Goal: Task Accomplishment & Management: Manage account settings

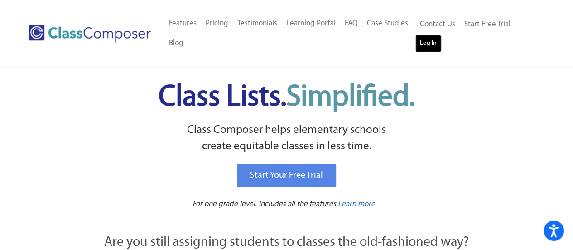
click at [432, 40] on link "Log In" at bounding box center [429, 43] width 26 height 18
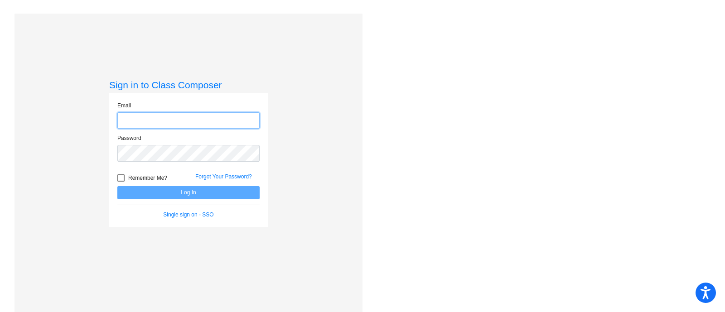
type input "[EMAIL_ADDRESS][PERSON_NAME][DOMAIN_NAME]"
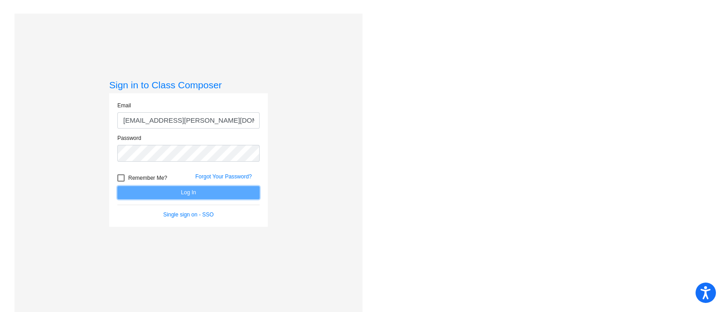
click at [169, 194] on button "Log In" at bounding box center [188, 192] width 142 height 13
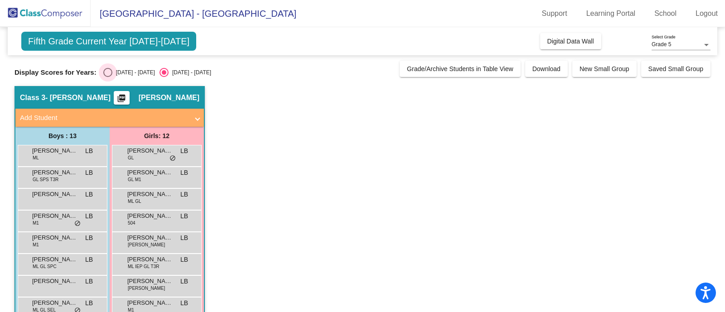
click at [109, 74] on div "Select an option" at bounding box center [107, 72] width 9 height 9
click at [108, 77] on input "[DATE] - [DATE]" at bounding box center [107, 77] width 0 height 0
radio input "true"
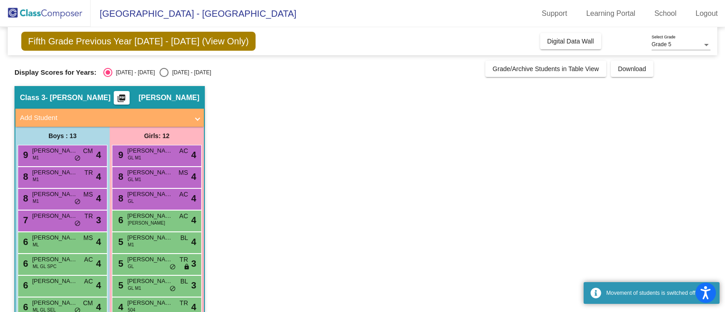
click at [160, 75] on div "Select an option" at bounding box center [164, 72] width 9 height 9
click at [164, 77] on input "[DATE] - [DATE]" at bounding box center [164, 77] width 0 height 0
radio input "true"
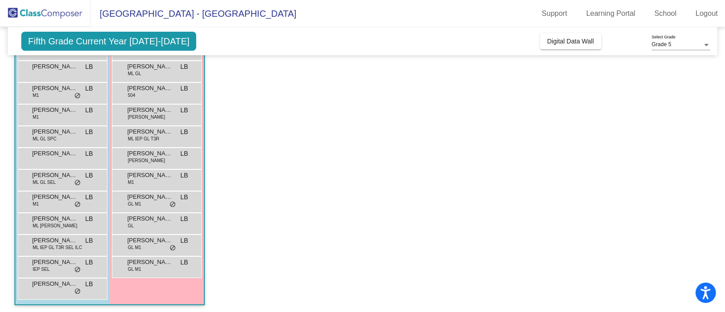
scroll to position [129, 0]
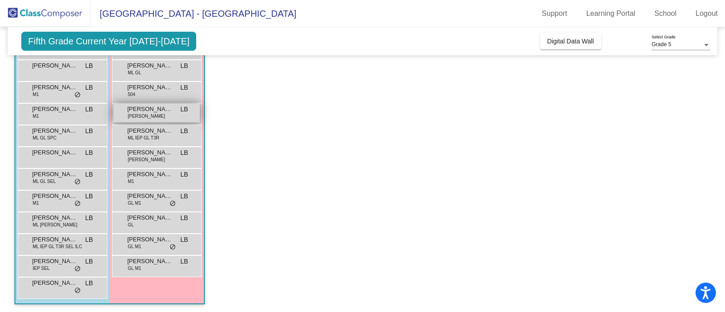
click at [151, 115] on div "[PERSON_NAME] [PERSON_NAME] [PERSON_NAME] lock do_not_disturb_alt" at bounding box center [156, 113] width 87 height 19
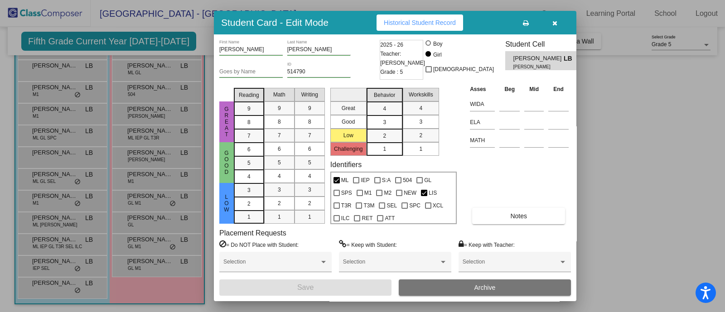
click at [553, 26] on icon "button" at bounding box center [555, 23] width 5 height 6
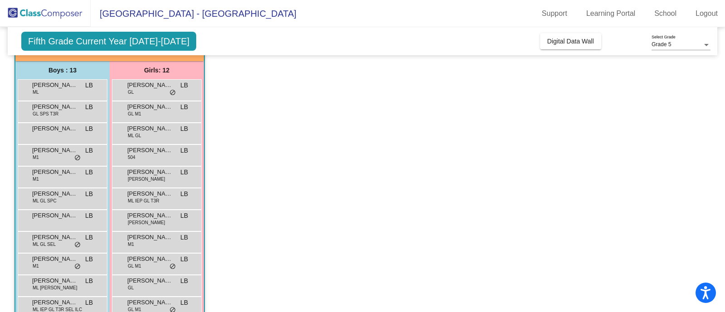
scroll to position [63, 0]
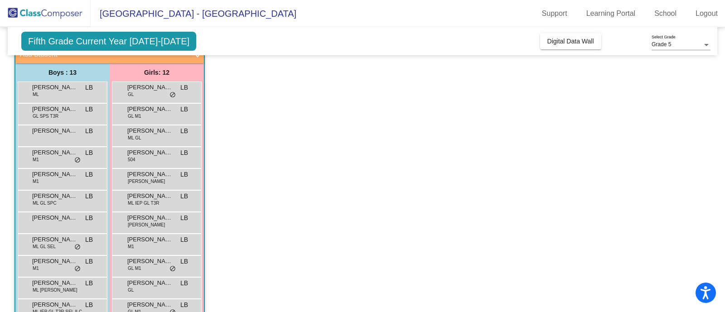
click at [51, 145] on div "[PERSON_NAME] [PERSON_NAME] [PERSON_NAME] lock do_not_disturb_alt" at bounding box center [63, 136] width 90 height 22
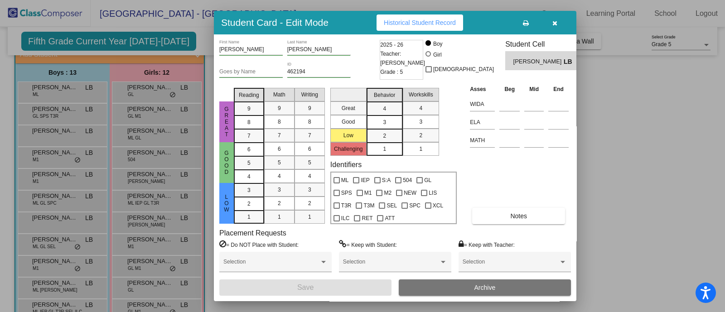
click at [555, 26] on icon "button" at bounding box center [555, 23] width 5 height 6
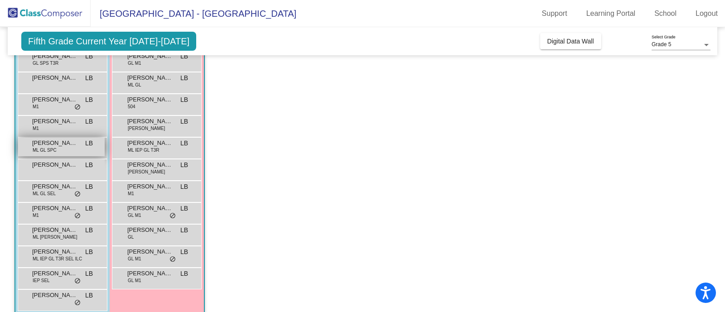
scroll to position [129, 0]
